Goal: Task Accomplishment & Management: Use online tool/utility

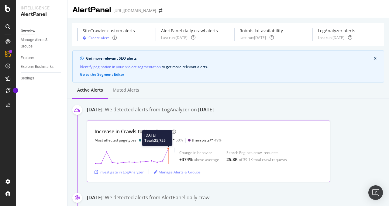
click at [168, 149] on circle at bounding box center [168, 148] width 2 height 2
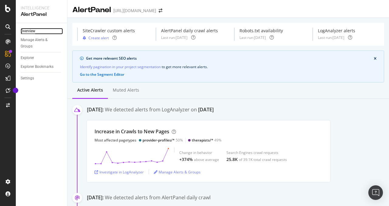
click at [27, 31] on div "Overview" at bounding box center [28, 31] width 15 height 6
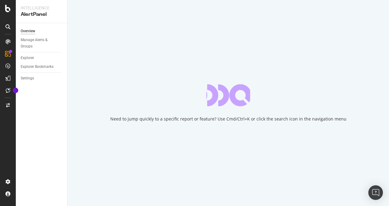
click at [126, 87] on div "Need to jump quickly to a specific report or feature? Use Cmd/Ctrl+K or click t…" at bounding box center [227, 103] width 321 height 206
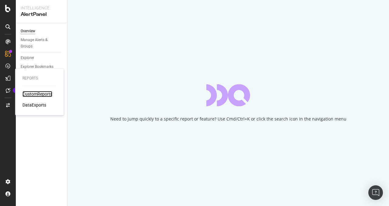
click at [42, 94] on div "CustomReports" at bounding box center [37, 94] width 30 height 6
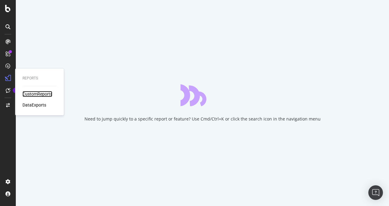
click at [32, 94] on div "CustomReports" at bounding box center [37, 94] width 30 height 6
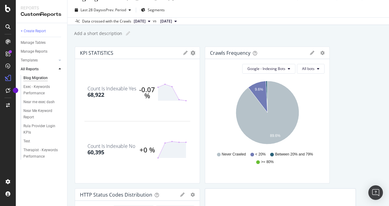
scroll to position [14, 0]
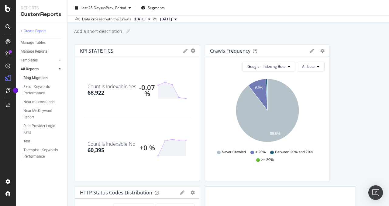
click at [145, 18] on span "[DATE]" at bounding box center [140, 18] width 12 height 5
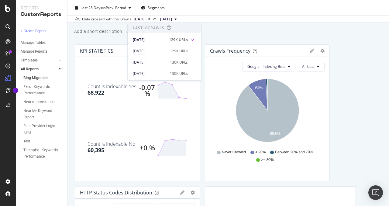
click at [250, 34] on div "Add a short description Add a short description" at bounding box center [231, 31] width 315 height 9
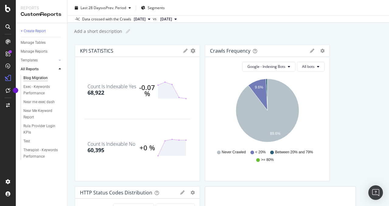
scroll to position [0, 0]
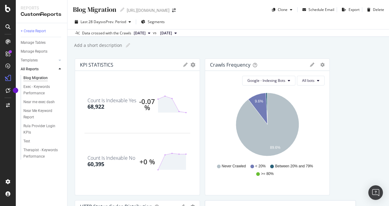
click at [145, 32] on span "[DATE]" at bounding box center [140, 32] width 12 height 5
click at [227, 43] on div "Add a short description Add a short description" at bounding box center [231, 45] width 315 height 9
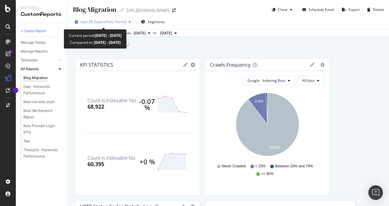
click at [126, 22] on span "vs Prev. Period" at bounding box center [114, 21] width 24 height 5
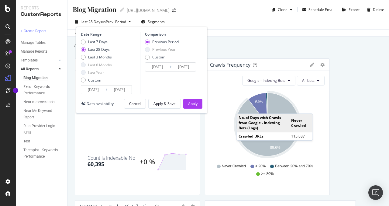
click at [356, 83] on div "KPI STATISTICS KPIs Table Edit KPIs Apply Filter Export as CSV Delete Add to Cu…" at bounding box center [228, 197] width 307 height 278
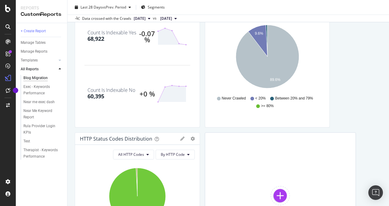
click at [234, 111] on div "Google - Indexing Bots All bots Hold CMD (⌘) while clicking to filter the repor…" at bounding box center [267, 65] width 125 height 124
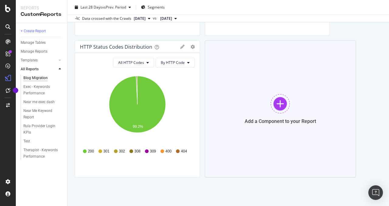
click at [219, 115] on div "Add a Component to your Report" at bounding box center [280, 108] width 151 height 137
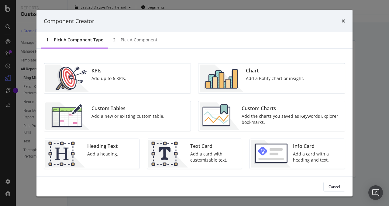
click at [242, 83] on img "modal" at bounding box center [222, 78] width 44 height 27
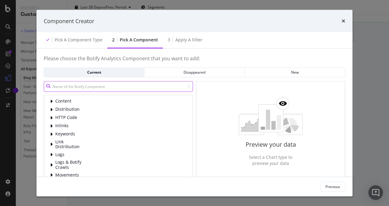
click at [121, 89] on input "modal" at bounding box center [118, 86] width 149 height 11
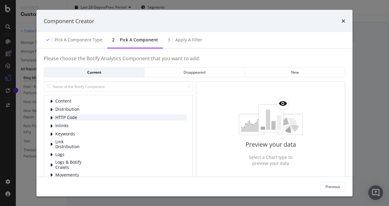
click at [54, 119] on div "HTTP Code" at bounding box center [118, 117] width 136 height 6
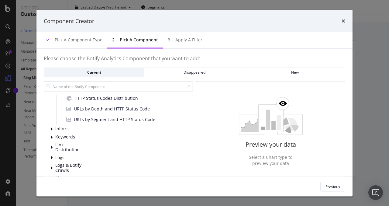
scroll to position [31, 0]
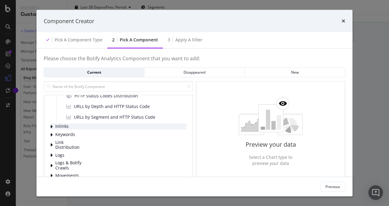
click at [53, 125] on div "modal" at bounding box center [52, 126] width 4 height 6
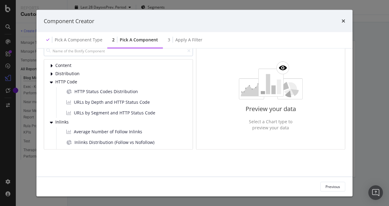
scroll to position [0, 0]
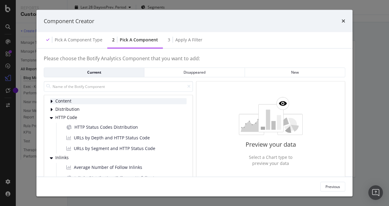
click at [53, 99] on div "modal" at bounding box center [52, 101] width 4 height 6
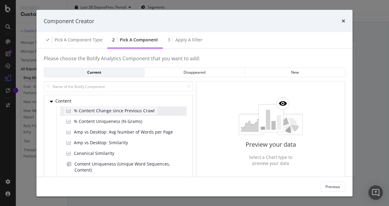
click at [93, 113] on span "% Content Change since Previous Crawl" at bounding box center [114, 110] width 81 height 6
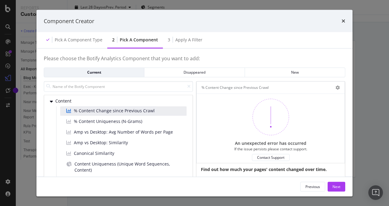
click at [92, 111] on span "% Content Change since Previous Crawl" at bounding box center [114, 110] width 81 height 6
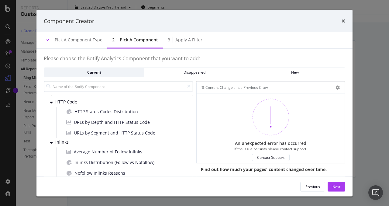
scroll to position [326, 0]
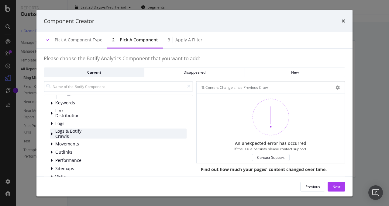
click at [65, 131] on span "Logs & Botify Crawls" at bounding box center [68, 133] width 27 height 10
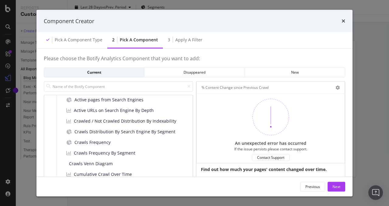
scroll to position [368, 0]
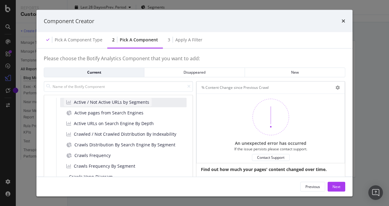
click at [109, 105] on span "Active / Not Active URLs by Segments" at bounding box center [111, 102] width 75 height 6
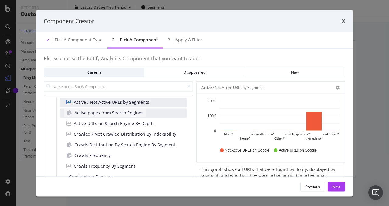
click at [108, 115] on span "Active pages from Search Engines" at bounding box center [108, 113] width 69 height 6
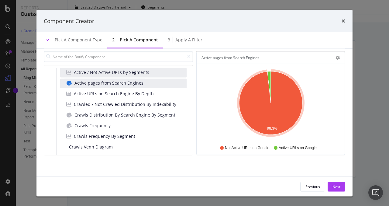
scroll to position [29, 0]
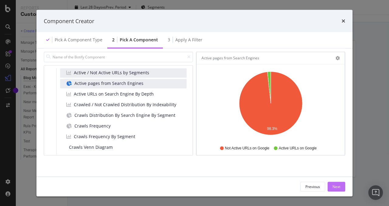
click at [337, 185] on div "Next" at bounding box center [336, 185] width 8 height 5
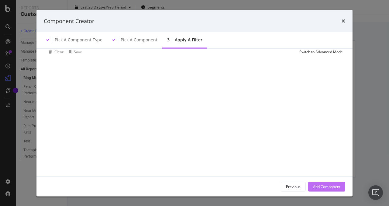
click at [322, 188] on div "Add Component" at bounding box center [326, 185] width 27 height 5
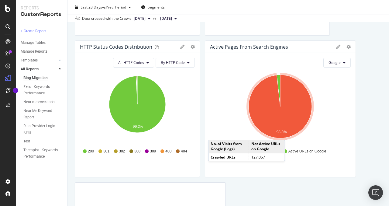
scroll to position [168, 0]
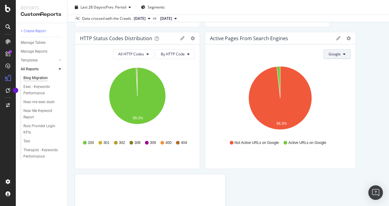
click at [339, 55] on span "Google" at bounding box center [334, 53] width 12 height 5
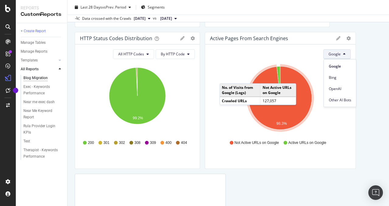
click at [234, 59] on div "Google" at bounding box center [280, 54] width 139 height 10
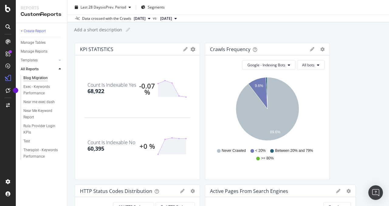
scroll to position [0, 0]
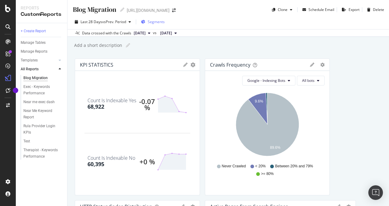
click at [157, 22] on span "Segments" at bounding box center [156, 21] width 17 height 5
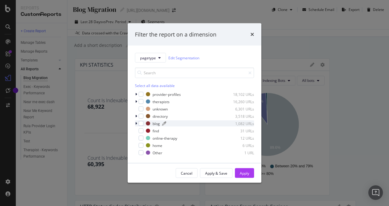
click at [158, 125] on div "blog" at bounding box center [155, 123] width 7 height 5
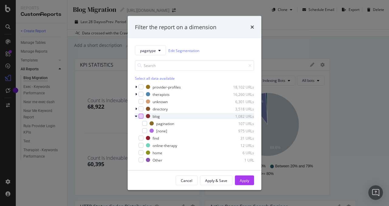
click at [141, 115] on div "modal" at bounding box center [141, 116] width 5 height 5
click at [241, 181] on div "Apply" at bounding box center [244, 179] width 9 height 5
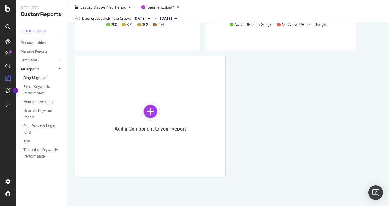
scroll to position [139, 0]
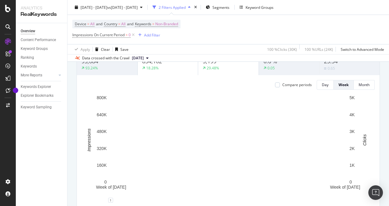
scroll to position [59, 0]
